Goal: Find specific page/section: Find specific page/section

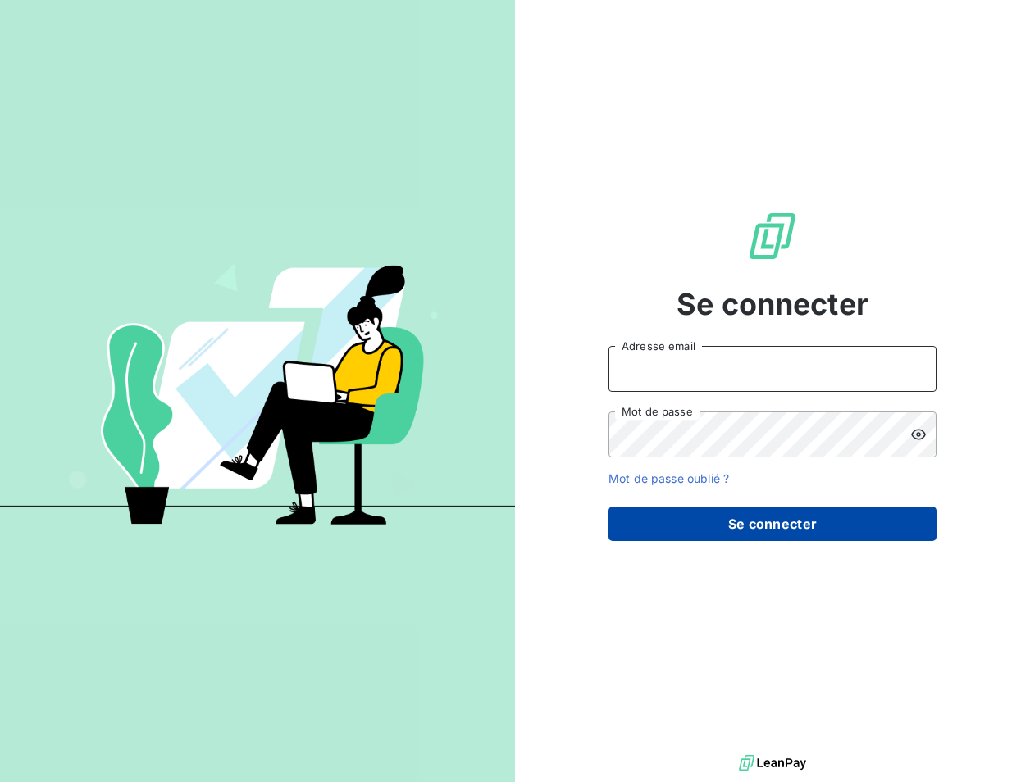
type input "[EMAIL_ADDRESS][DOMAIN_NAME]"
drag, startPoint x: 815, startPoint y: 526, endPoint x: 807, endPoint y: 517, distance: 12.2
click at [813, 525] on button "Se connecter" at bounding box center [772, 524] width 328 height 34
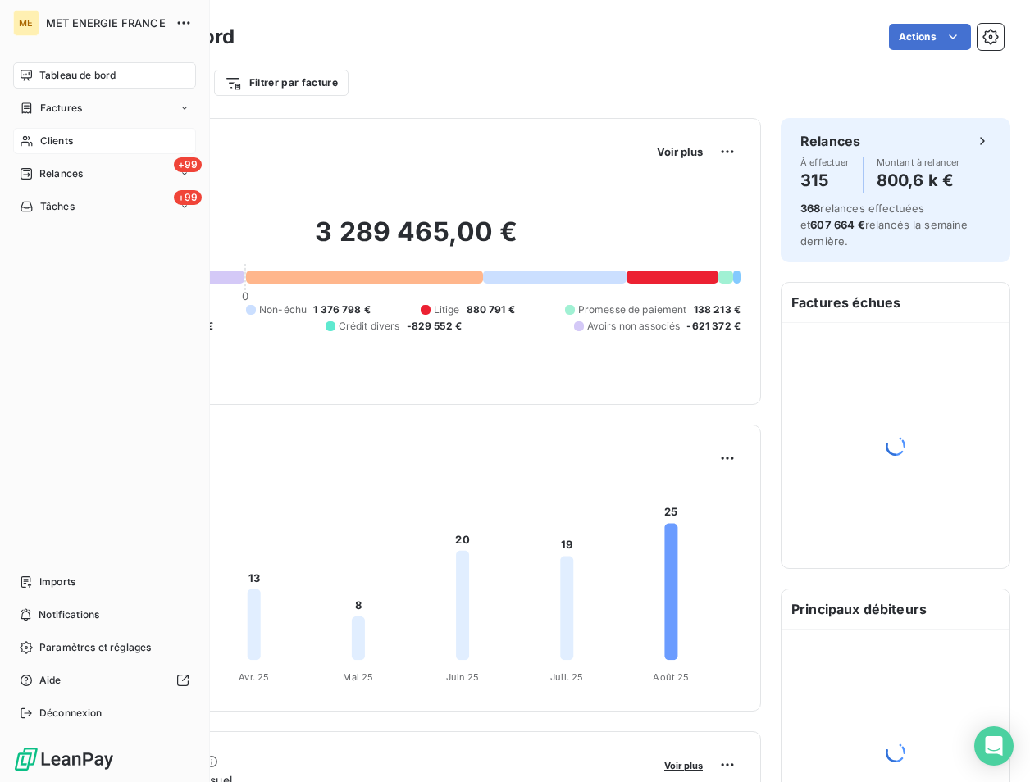
click at [64, 144] on span "Clients" at bounding box center [56, 141] width 33 height 15
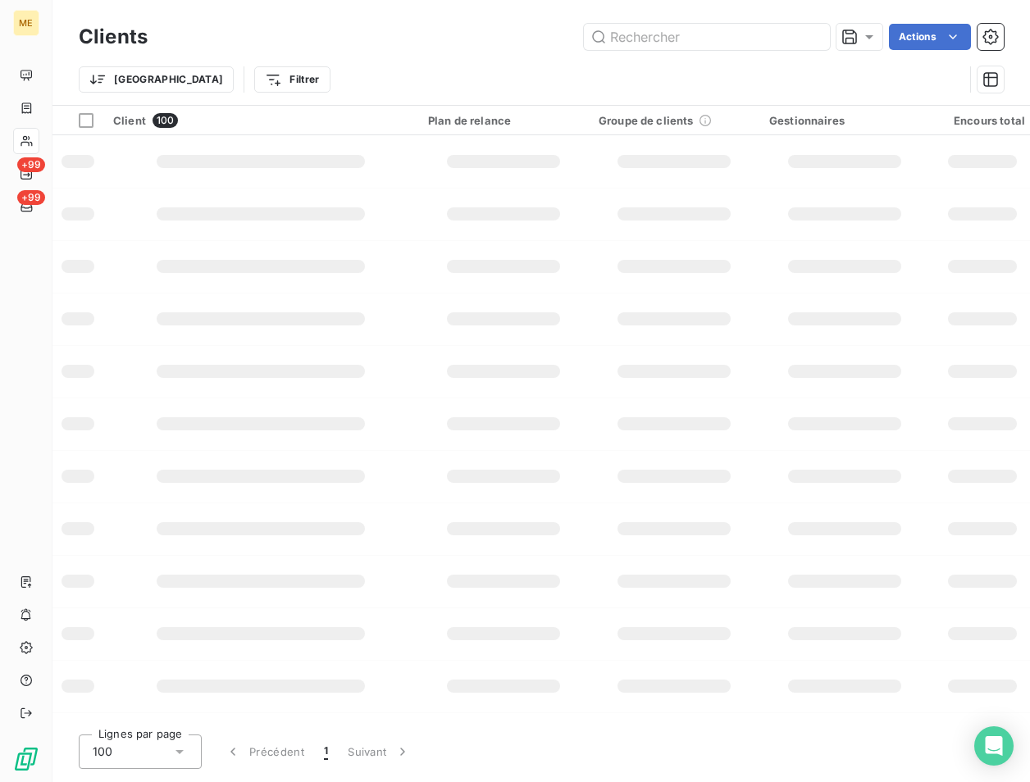
click at [642, 23] on div "Clients Actions" at bounding box center [541, 37] width 925 height 34
click at [638, 38] on input "text" at bounding box center [707, 37] width 246 height 26
paste input "METFRA000001205"
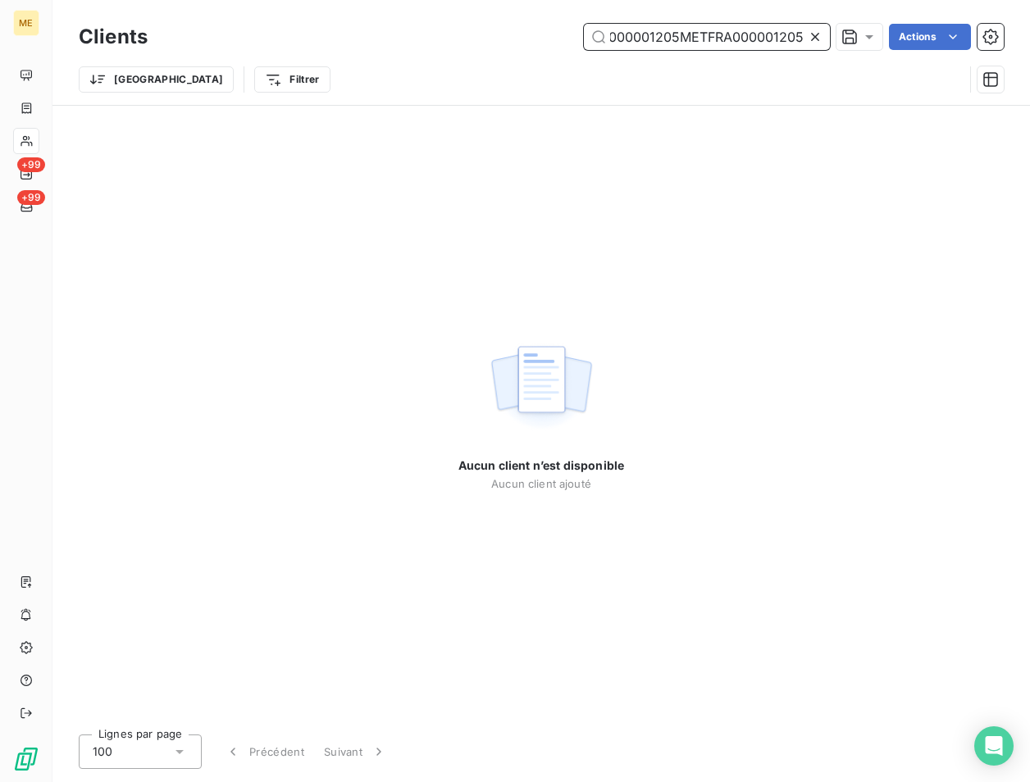
click at [651, 39] on input "METFRA000001205METFRA000001205" at bounding box center [707, 37] width 246 height 26
paste input "text"
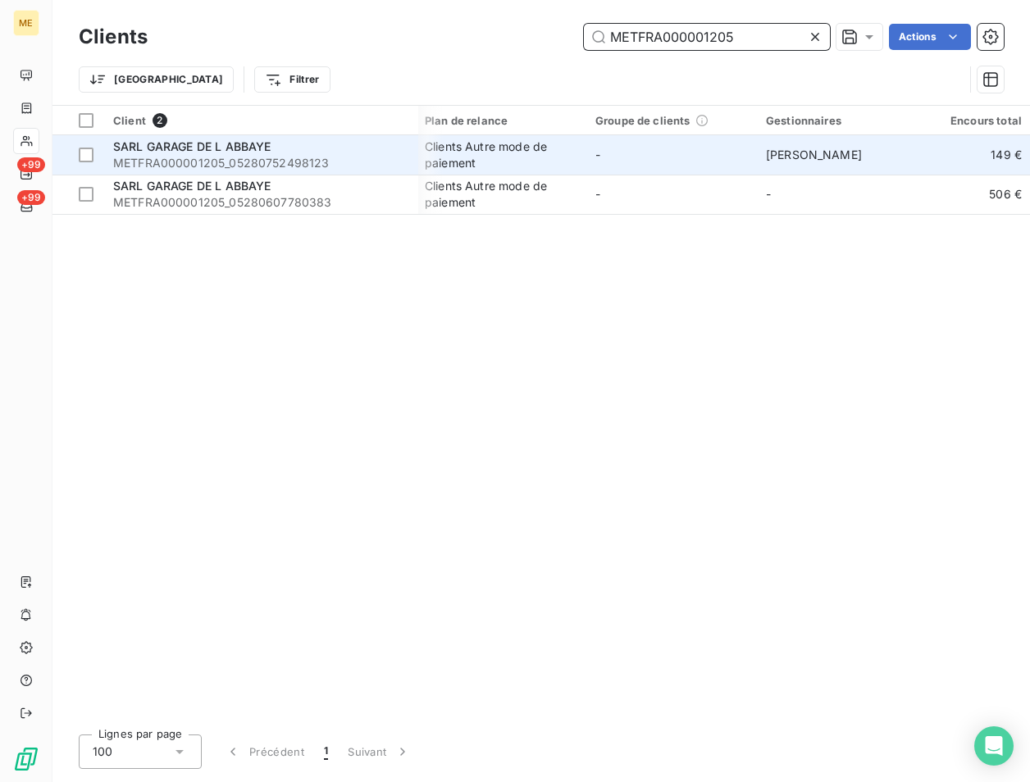
scroll to position [0, 0]
type input "METFRA000001205"
click at [222, 155] on span "METFRA000001205_05280752498123" at bounding box center [260, 163] width 295 height 16
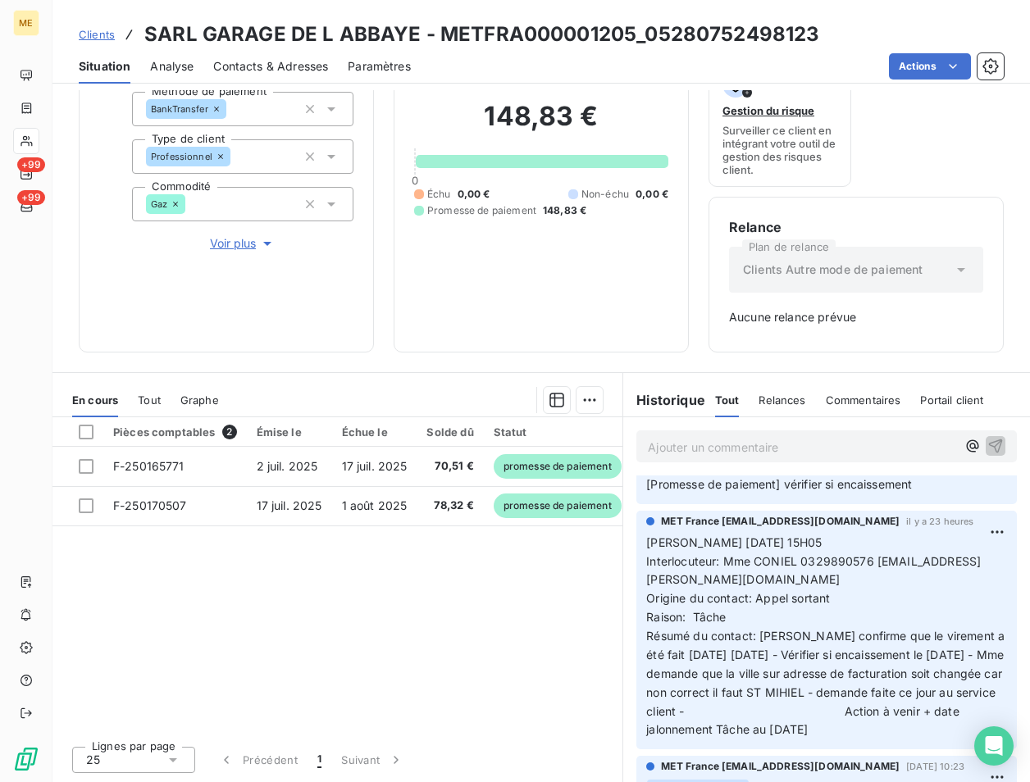
scroll to position [164, 0]
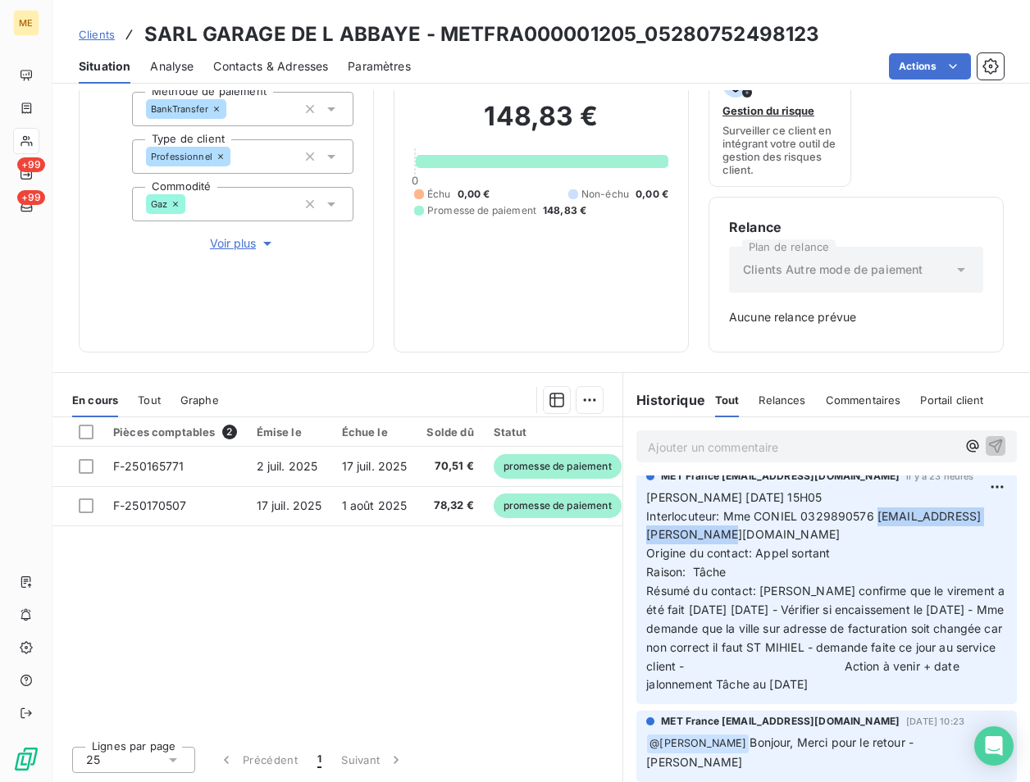
drag, startPoint x: 775, startPoint y: 539, endPoint x: 635, endPoint y: 540, distance: 140.2
click at [636, 540] on div "MET France met-france@recouvrement.met.com il y a 23 heures Valérie 20/08/2025 …" at bounding box center [826, 585] width 380 height 239
copy span "garage.brix.linda@gmail.com"
click at [828, 516] on span "Interlocuteur: Mme CONIEL 0329890576 garage.brix.linda@gmail.com" at bounding box center [813, 525] width 335 height 33
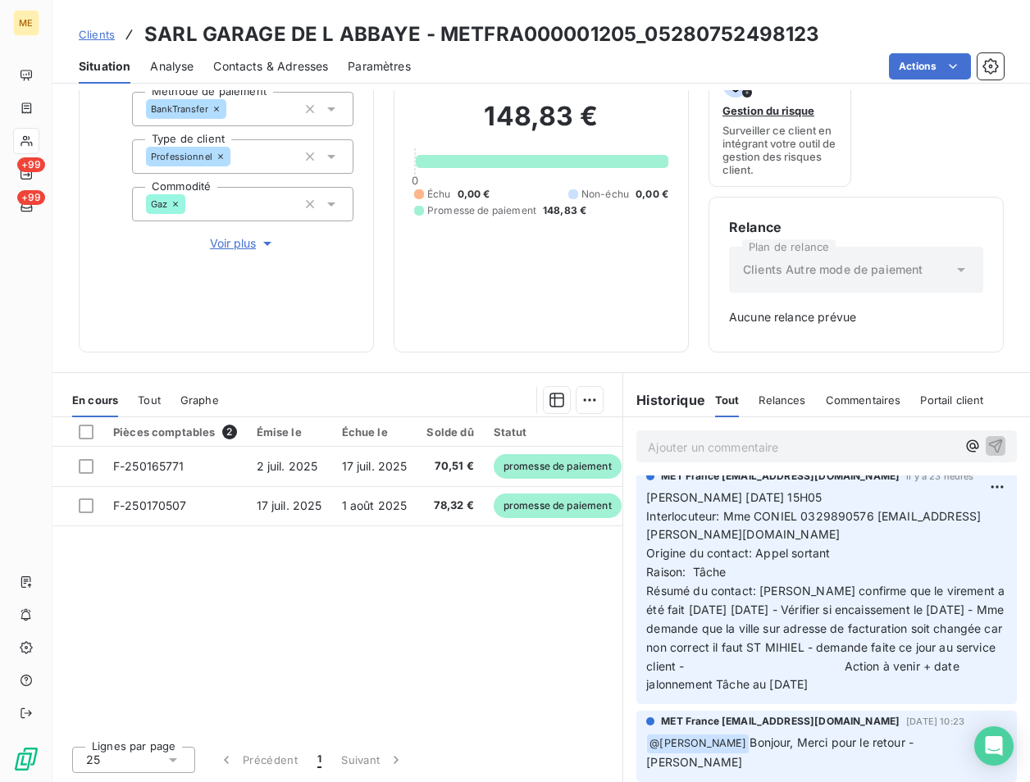
click at [828, 516] on span "Interlocuteur: Mme CONIEL 0329890576 garage.brix.linda@gmail.com" at bounding box center [813, 525] width 335 height 33
copy span "0329890576"
drag, startPoint x: 630, startPoint y: 31, endPoint x: 438, endPoint y: 42, distance: 192.2
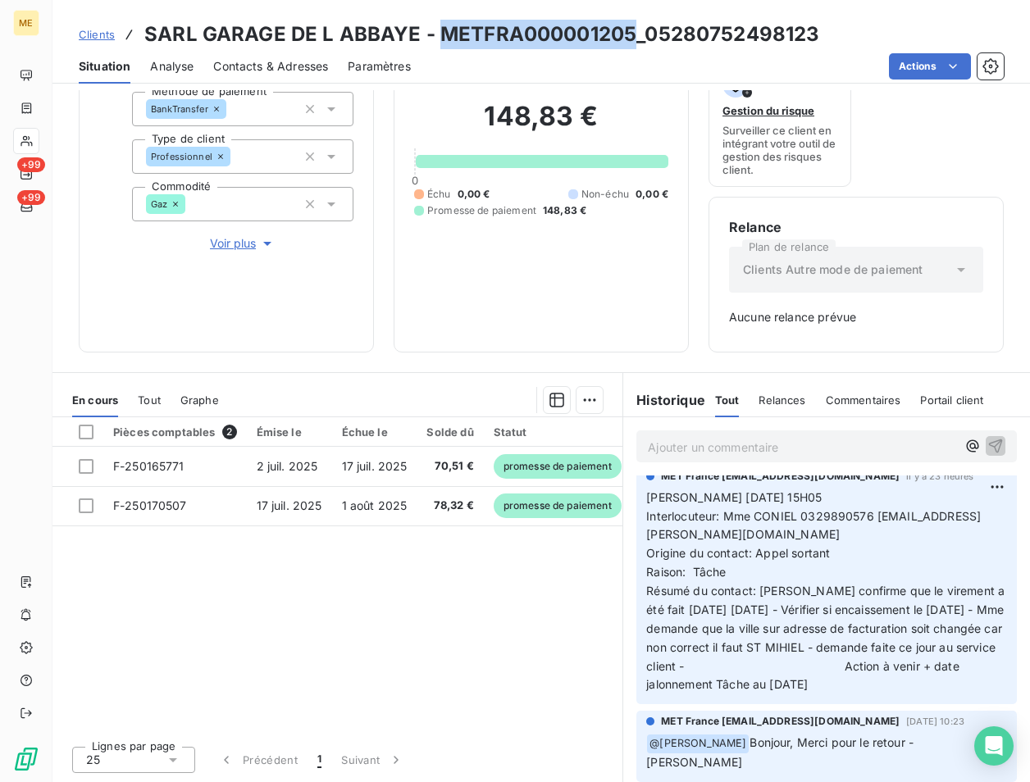
click at [438, 42] on h3 "SARL GARAGE DE L ABBAYE - METFRA000001205_05280752498123" at bounding box center [481, 35] width 675 height 30
copy h3 "METFRA000001205"
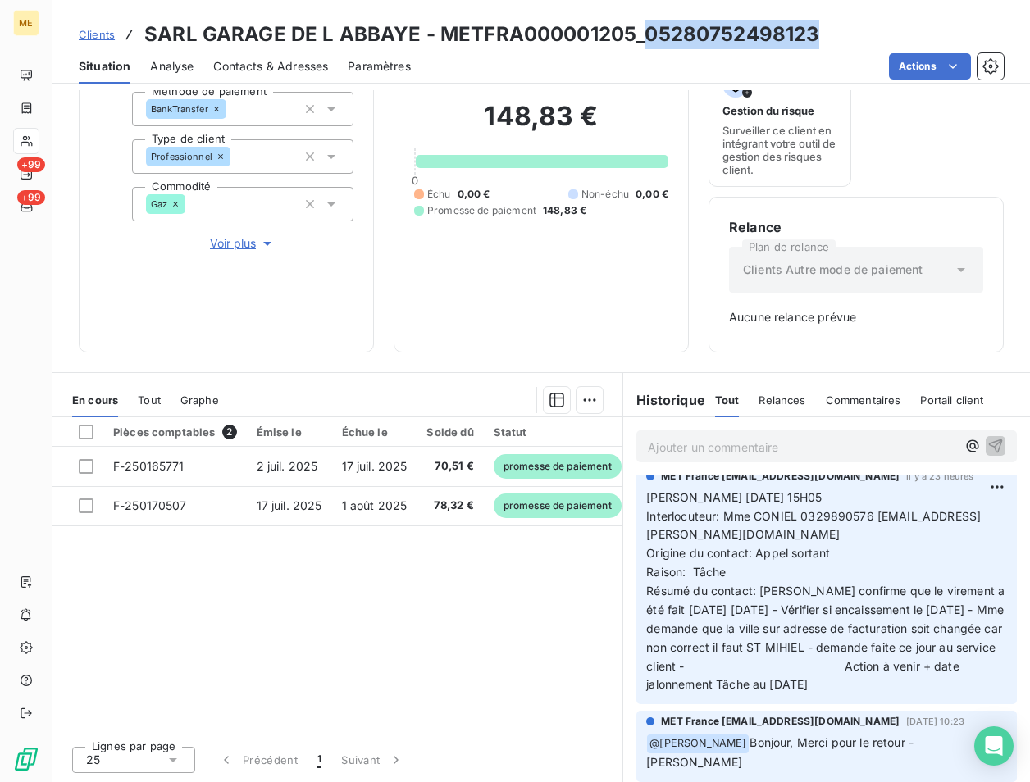
drag, startPoint x: 819, startPoint y: 30, endPoint x: 643, endPoint y: 35, distance: 176.4
click at [643, 35] on div "Clients SARL GARAGE DE L ABBAYE - METFRA000001205_05280752498123" at bounding box center [540, 35] width 977 height 30
copy h3 "05280752498123"
drag, startPoint x: 440, startPoint y: 34, endPoint x: 896, endPoint y: 17, distance: 456.2
click at [896, 17] on div "Clients SARL GARAGE DE L ABBAYE - METFRA000001205_05280752498123 Situation Anal…" at bounding box center [540, 42] width 977 height 84
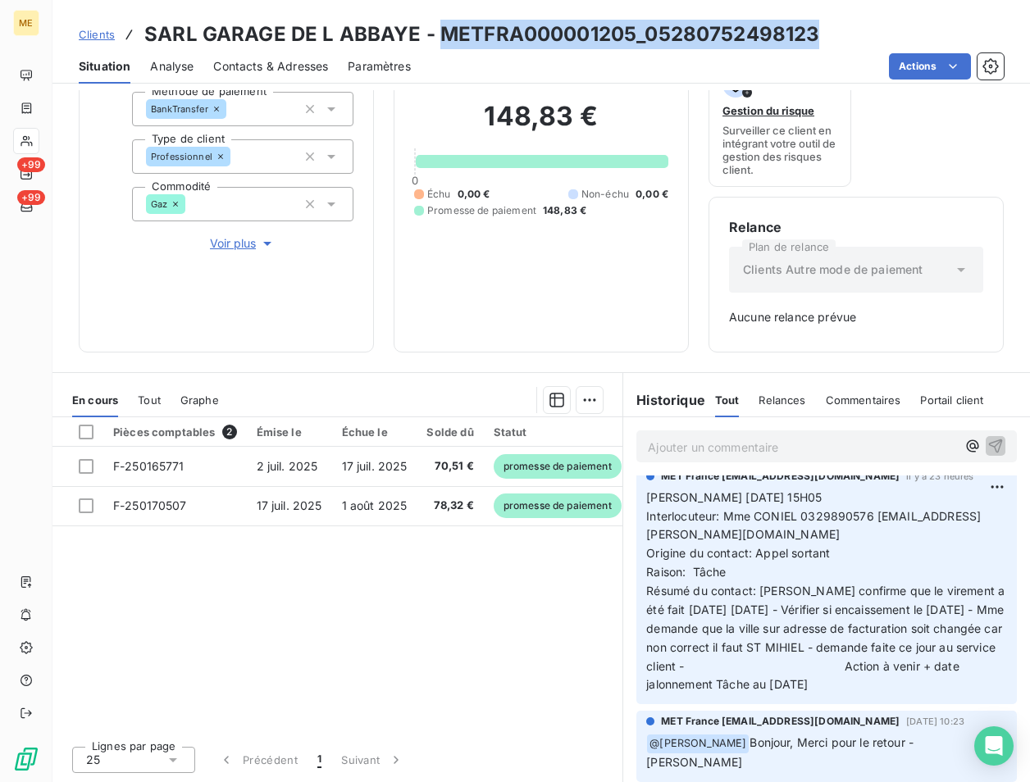
copy h3 "METFRA000001205_05280752498123"
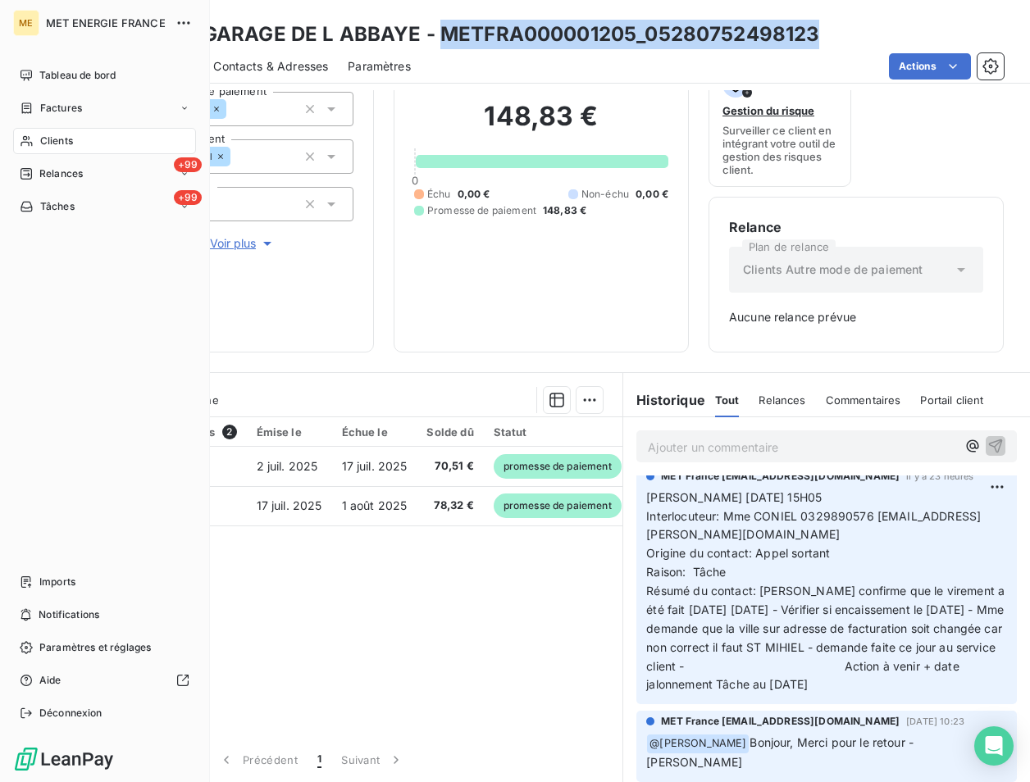
drag, startPoint x: 76, startPoint y: 139, endPoint x: 153, endPoint y: 220, distance: 110.8
click at [76, 139] on div "Clients" at bounding box center [104, 141] width 183 height 26
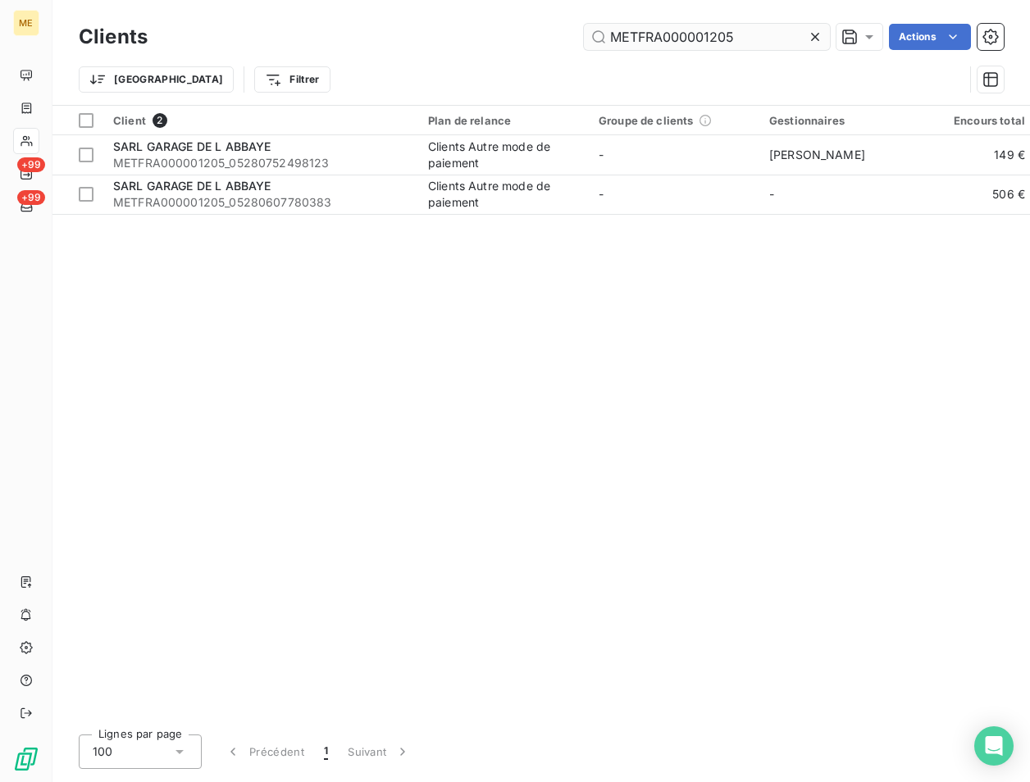
click at [744, 46] on input "METFRA000001205" at bounding box center [707, 37] width 246 height 26
click at [743, 46] on input "METFRA000001205" at bounding box center [707, 37] width 246 height 26
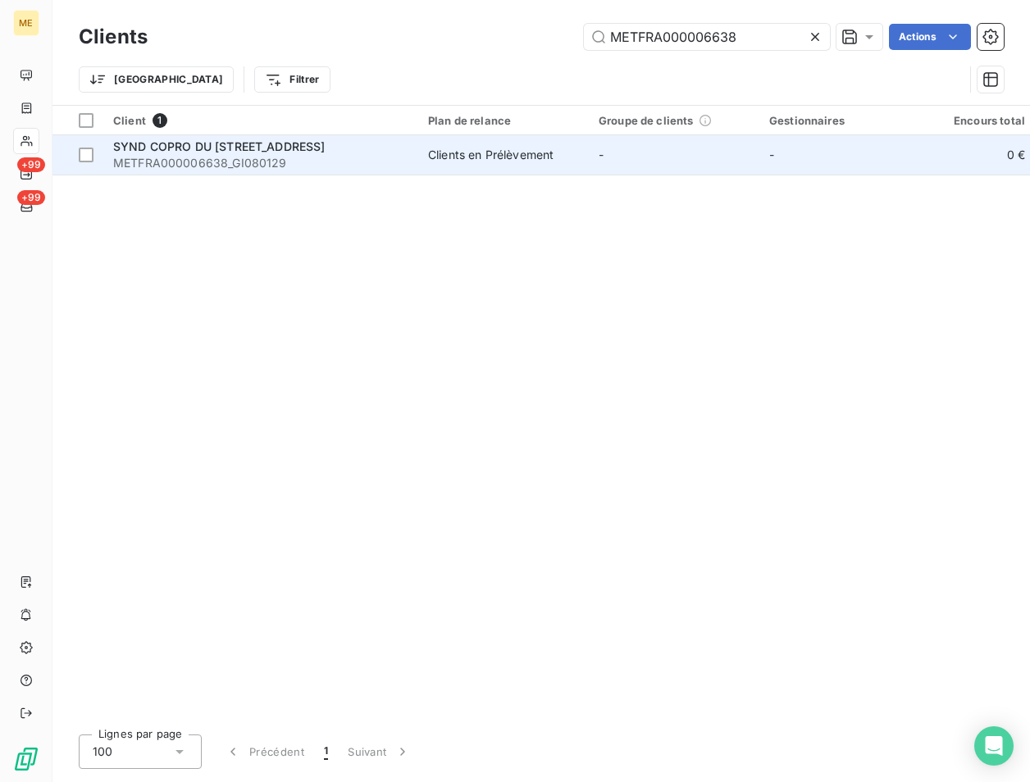
type input "METFRA000006638"
click at [271, 152] on span "SYND COPRO DU 67 RUE BARRAULT" at bounding box center [219, 146] width 212 height 14
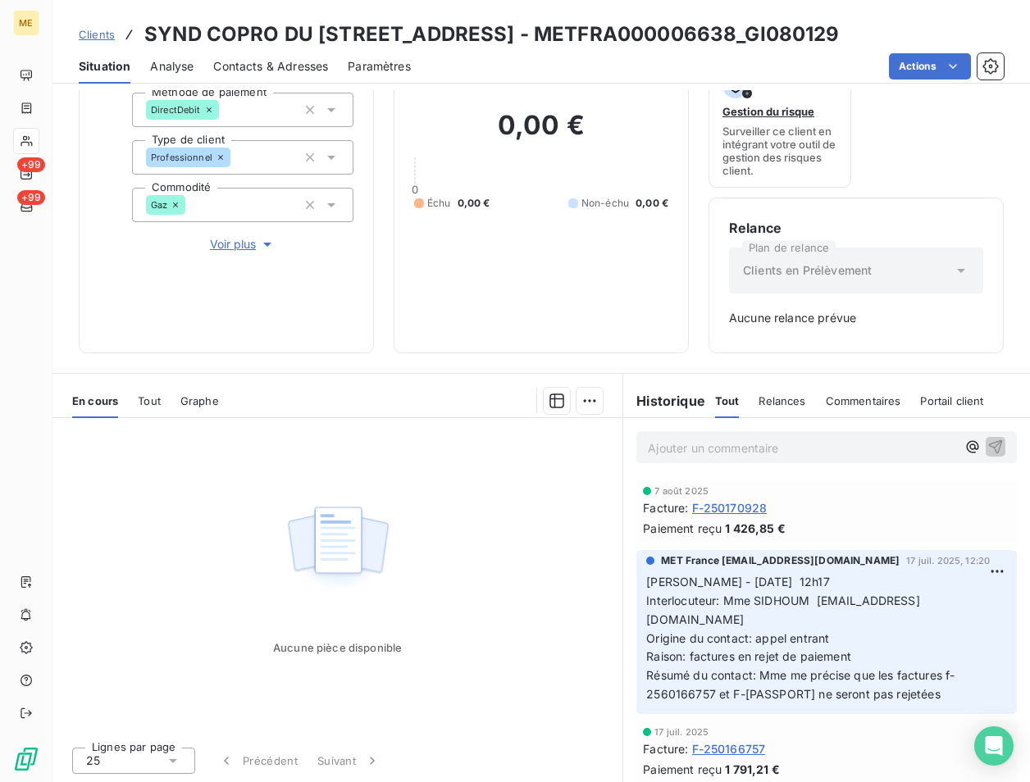
scroll to position [154, 0]
click at [668, 448] on p "Ajouter un commentaire ﻿" at bounding box center [802, 447] width 308 height 21
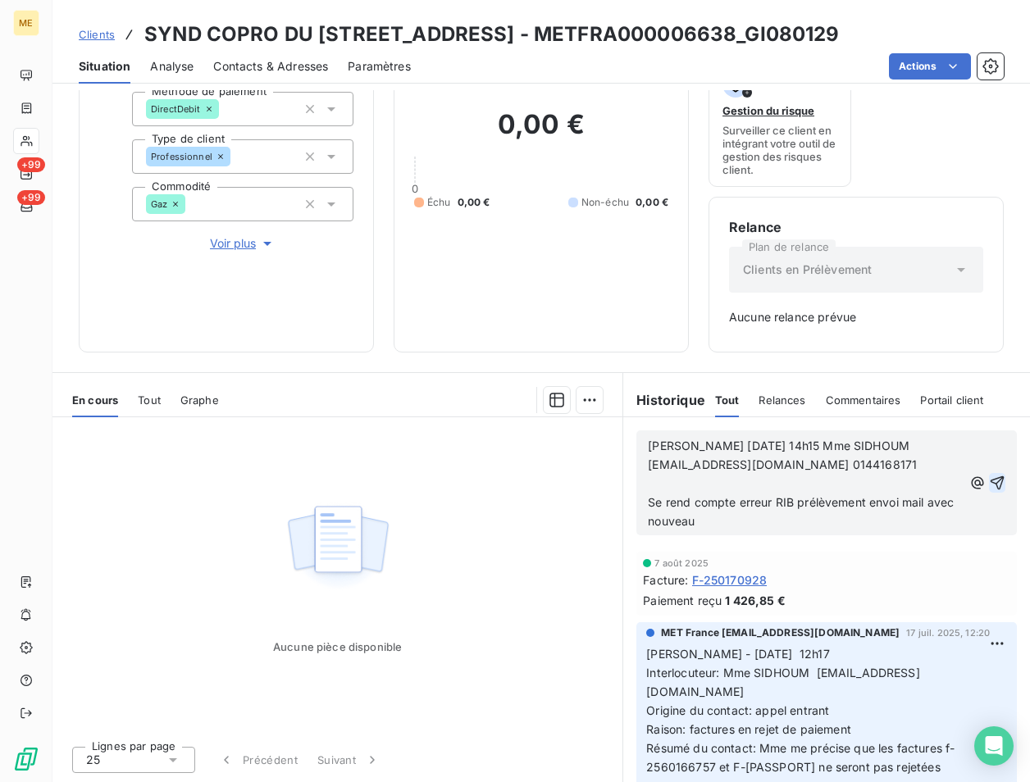
click at [989, 474] on button "button" at bounding box center [997, 483] width 16 height 20
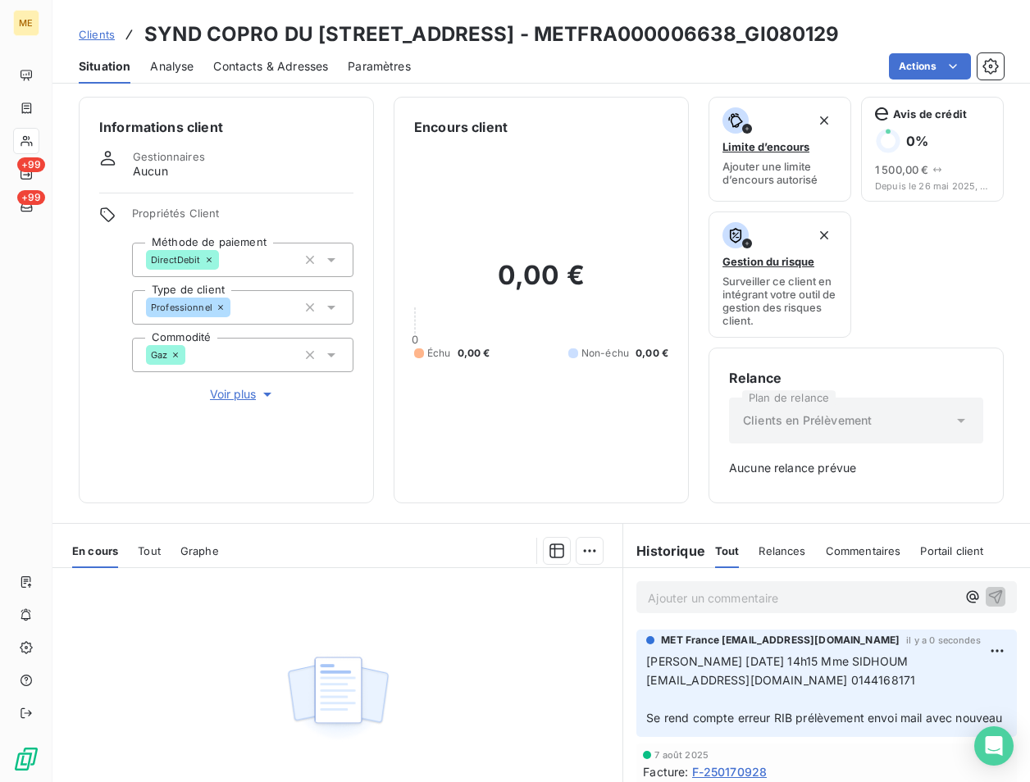
scroll to position [0, 0]
